Goal: Task Accomplishment & Management: Complete application form

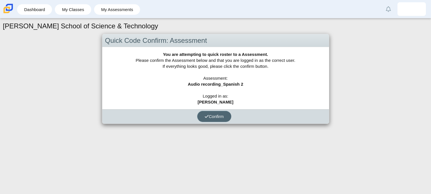
click at [217, 118] on span "Confirm" at bounding box center [213, 116] width 19 height 5
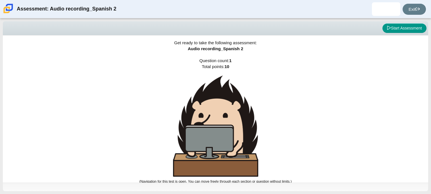
scroll to position [3, 0]
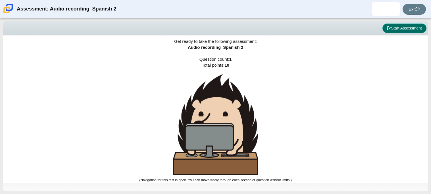
click at [411, 30] on button "Start Assessment" at bounding box center [404, 29] width 44 height 10
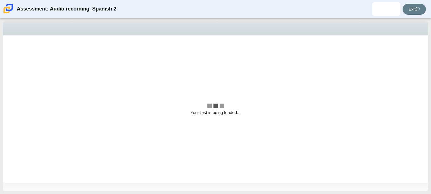
scroll to position [0, 0]
select select "629d6dd1-9675-4bc8-a65d-04cc20bcab32"
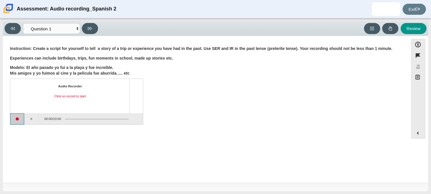
click at [19, 121] on button "Start recording" at bounding box center [17, 118] width 14 height 11
click at [19, 120] on button "Stop recording" at bounding box center [17, 118] width 14 height 11
click at [35, 119] on button "Play" at bounding box center [31, 118] width 14 height 11
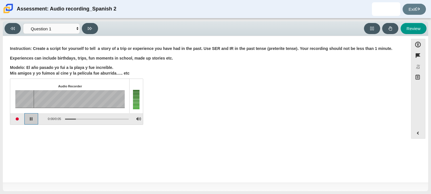
click at [35, 119] on button "Pause playback" at bounding box center [31, 118] width 14 height 11
click at [418, 135] on button "Expand menu" at bounding box center [418, 133] width 14 height 11
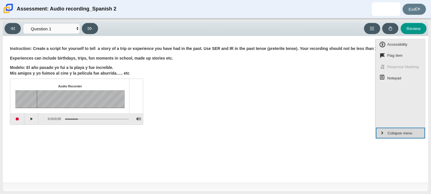
click at [418, 135] on button "Collapse menu" at bounding box center [400, 133] width 49 height 11
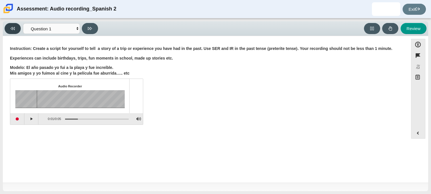
click at [15, 25] on button at bounding box center [13, 28] width 16 height 11
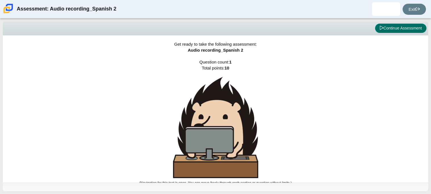
click at [405, 29] on button "Continue Assessment" at bounding box center [400, 29] width 51 height 10
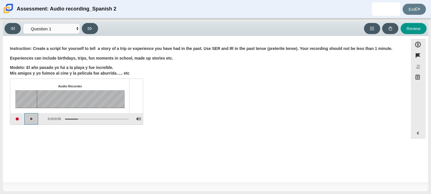
click at [32, 121] on button "Continue playback" at bounding box center [31, 118] width 14 height 11
drag, startPoint x: 89, startPoint y: 96, endPoint x: 37, endPoint y: 98, distance: 52.3
click at [37, 98] on div "Assessment items" at bounding box center [66, 99] width 102 height 18
click at [372, 32] on button at bounding box center [372, 28] width 16 height 11
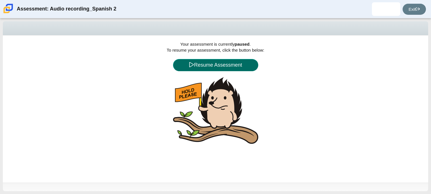
click at [249, 64] on button "Resume Assessment" at bounding box center [215, 65] width 85 height 12
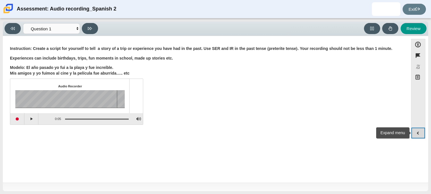
click at [418, 130] on button "Expand menu" at bounding box center [418, 133] width 14 height 11
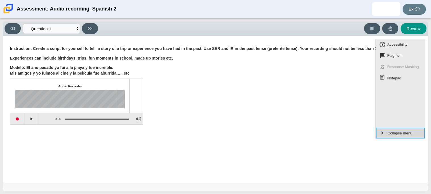
click at [418, 130] on button "Collapse menu" at bounding box center [400, 133] width 49 height 11
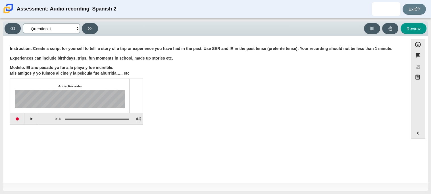
click at [71, 24] on select "Questions Question 1 Review Review Answers" at bounding box center [51, 28] width 57 height 11
click at [86, 31] on button at bounding box center [90, 28] width 16 height 11
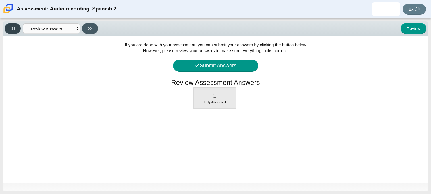
click at [19, 31] on button at bounding box center [13, 28] width 16 height 11
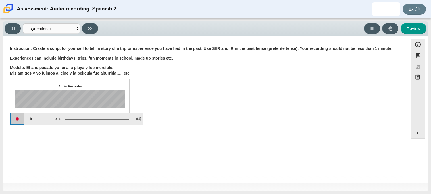
click at [21, 118] on button "Start recording" at bounding box center [17, 118] width 14 height 11
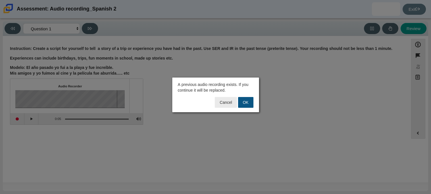
click at [243, 106] on button "OK" at bounding box center [245, 102] width 15 height 11
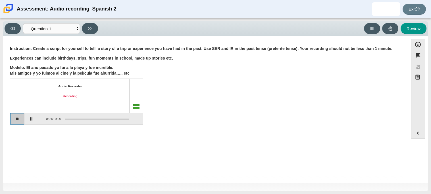
click at [20, 122] on button "Stop recording" at bounding box center [17, 118] width 14 height 11
click at [19, 119] on button "Start recording" at bounding box center [17, 118] width 14 height 11
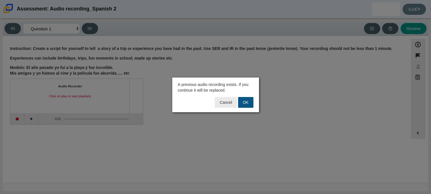
click at [247, 104] on button "OK" at bounding box center [245, 102] width 15 height 11
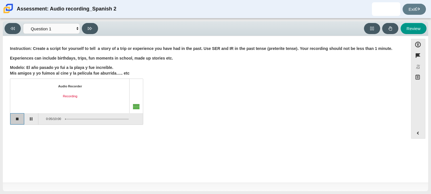
click at [21, 121] on button "Stop recording" at bounding box center [17, 118] width 14 height 11
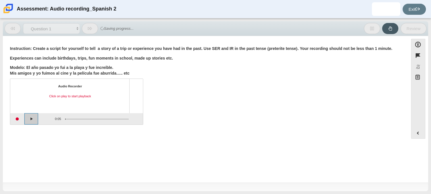
click at [37, 119] on button "Play" at bounding box center [31, 118] width 14 height 11
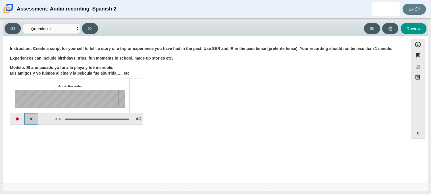
click at [37, 119] on button "Play" at bounding box center [31, 118] width 14 height 11
click at [16, 119] on button "Start recording" at bounding box center [17, 118] width 14 height 11
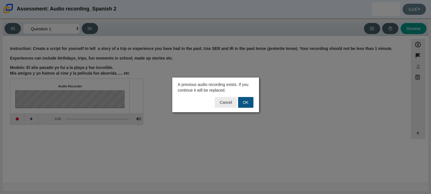
click at [241, 100] on button "OK" at bounding box center [245, 102] width 15 height 11
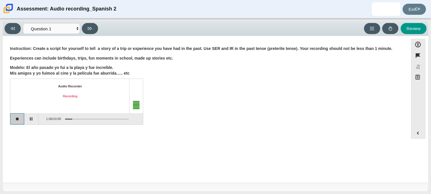
click at [19, 121] on button "Stop recording" at bounding box center [17, 118] width 14 height 11
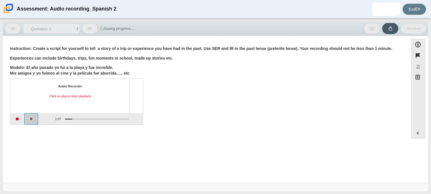
click at [35, 121] on button "Play" at bounding box center [31, 118] width 14 height 11
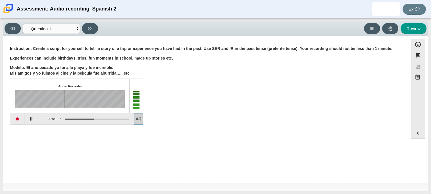
click at [139, 118] on button "Adjust Volume" at bounding box center [138, 118] width 9 height 11
click at [137, 118] on button "Adjust Volume" at bounding box center [138, 118] width 9 height 11
click at [139, 82] on div at bounding box center [139, 97] width 8 height 33
click at [19, 119] on button "Start recording" at bounding box center [17, 118] width 14 height 11
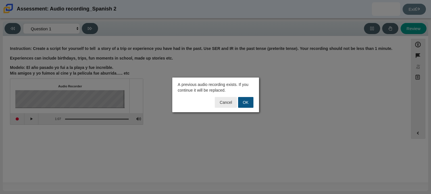
click at [251, 104] on button "OK" at bounding box center [245, 102] width 15 height 11
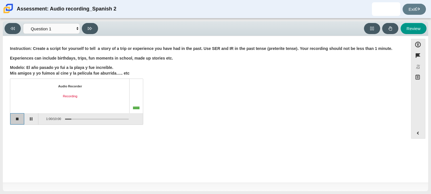
click at [19, 121] on button "Stop recording" at bounding box center [17, 118] width 14 height 11
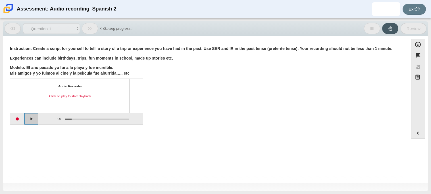
click at [36, 118] on button "Play" at bounding box center [31, 118] width 14 height 11
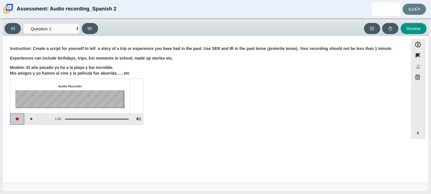
click at [13, 119] on button "Start recording" at bounding box center [17, 118] width 14 height 11
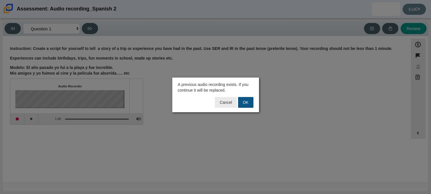
click at [246, 102] on button "OK" at bounding box center [245, 102] width 15 height 11
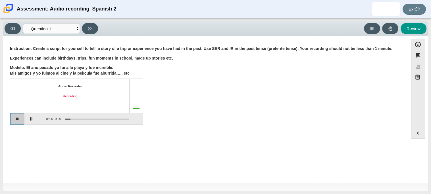
click at [22, 119] on button "Stop recording" at bounding box center [17, 118] width 14 height 11
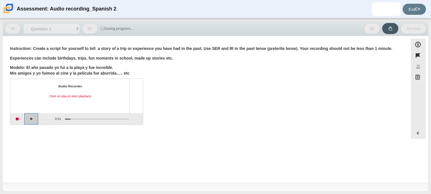
click at [36, 119] on button "Play" at bounding box center [31, 118] width 14 height 11
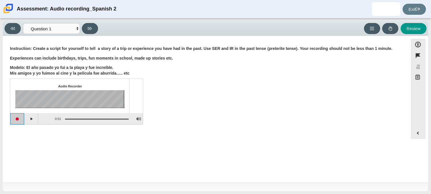
click at [18, 118] on button "Start recording" at bounding box center [17, 118] width 14 height 11
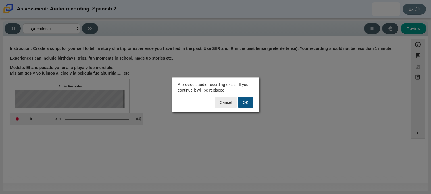
click at [247, 103] on button "OK" at bounding box center [245, 102] width 15 height 11
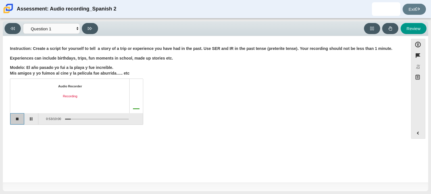
click at [19, 121] on button "Stop recording" at bounding box center [17, 118] width 14 height 11
click at [17, 120] on button "Start recording" at bounding box center [17, 118] width 14 height 11
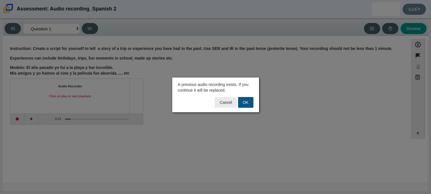
click at [246, 100] on button "OK" at bounding box center [245, 102] width 15 height 11
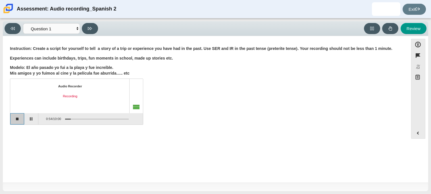
click at [19, 119] on button "Stop recording" at bounding box center [17, 118] width 14 height 11
click at [15, 121] on button "Start recording" at bounding box center [17, 118] width 14 height 11
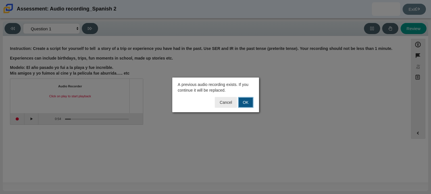
click at [241, 104] on button "OK" at bounding box center [245, 102] width 15 height 11
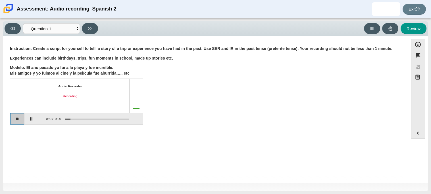
click at [20, 121] on button "Stop recording" at bounding box center [17, 118] width 14 height 11
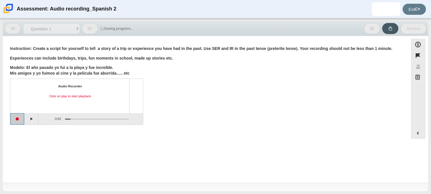
click at [22, 119] on button "Start recording" at bounding box center [17, 118] width 14 height 11
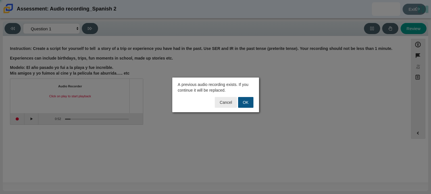
click at [244, 105] on button "OK" at bounding box center [245, 102] width 15 height 11
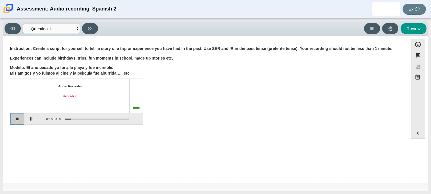
click at [17, 124] on button "Stop recording" at bounding box center [17, 118] width 14 height 11
click at [93, 31] on button at bounding box center [90, 28] width 16 height 11
select select "review"
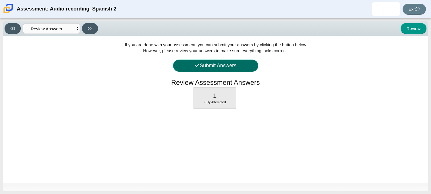
click at [232, 69] on button "Submit Answers" at bounding box center [215, 66] width 85 height 12
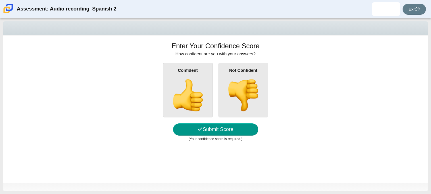
click at [187, 104] on img at bounding box center [187, 95] width 32 height 32
click at [0, 0] on input "Confident" at bounding box center [0, 0] width 0 height 0
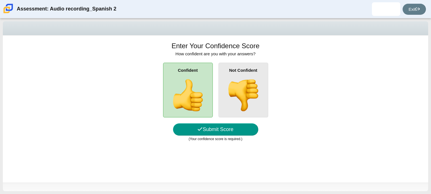
click at [205, 140] on small "(Your confidence score is required.)" at bounding box center [215, 139] width 54 height 4
click at [211, 132] on button "Submit Score" at bounding box center [215, 129] width 85 height 12
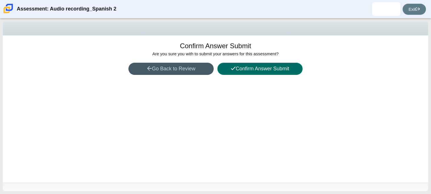
click at [243, 71] on button "Confirm Answer Submit" at bounding box center [259, 69] width 85 height 12
